Goal: Navigation & Orientation: Find specific page/section

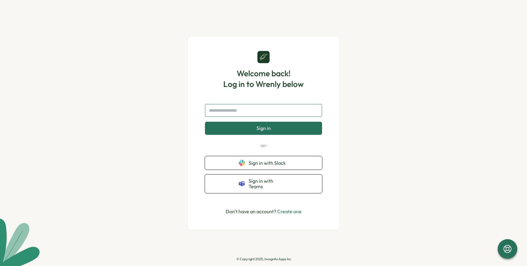
click at [260, 111] on input "text" at bounding box center [263, 110] width 117 height 13
type input "**********"
click at [266, 131] on span "Sign in" at bounding box center [263, 127] width 14 height 5
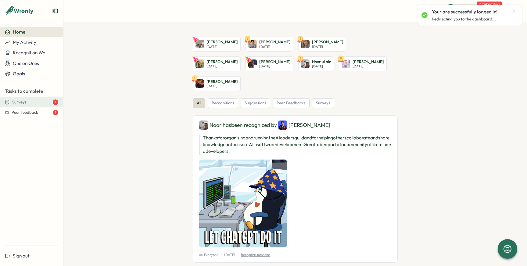
click at [32, 103] on div "Surveys 1" at bounding box center [35, 101] width 46 height 5
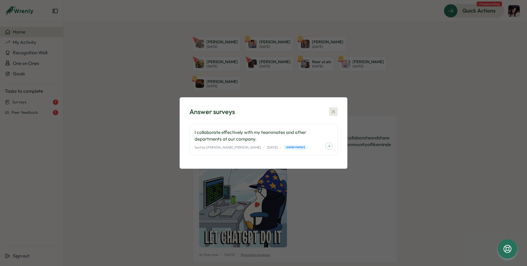
click at [334, 110] on icon "button" at bounding box center [332, 111] width 3 height 3
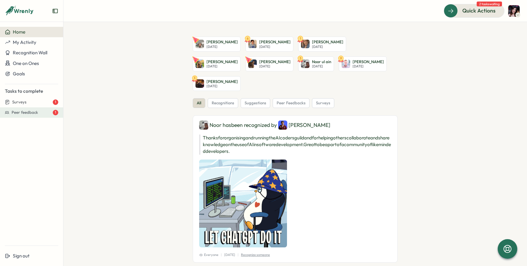
click at [30, 114] on span "Peer feedback" at bounding box center [25, 112] width 27 height 5
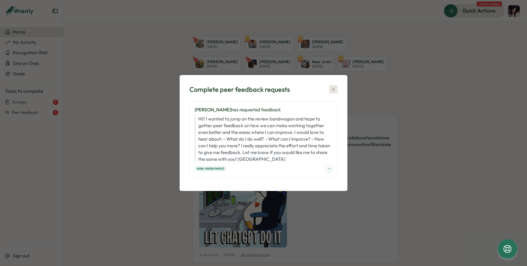
click at [334, 87] on icon "button" at bounding box center [333, 89] width 6 height 6
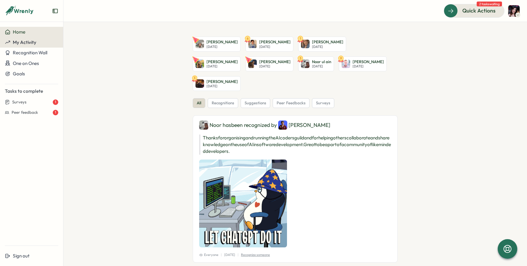
click at [33, 45] on span "My Activity" at bounding box center [24, 42] width 23 height 6
